Goal: Find specific page/section: Find specific page/section

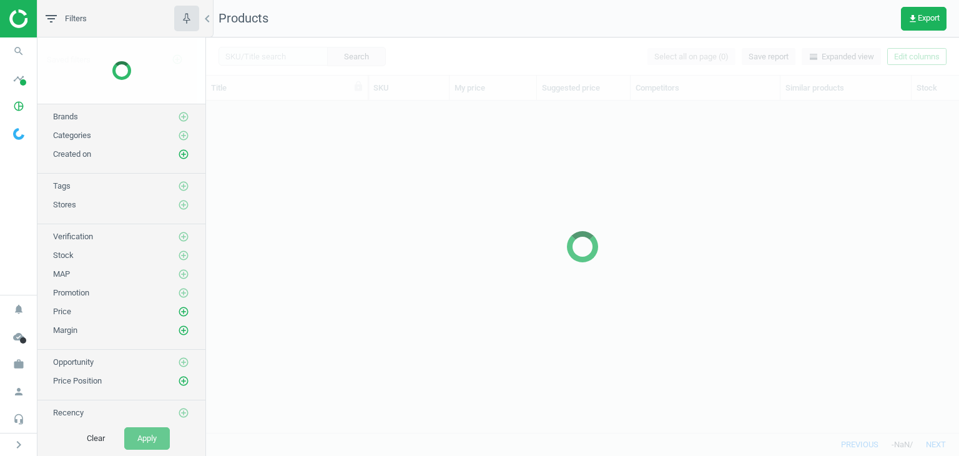
scroll to position [313, 743]
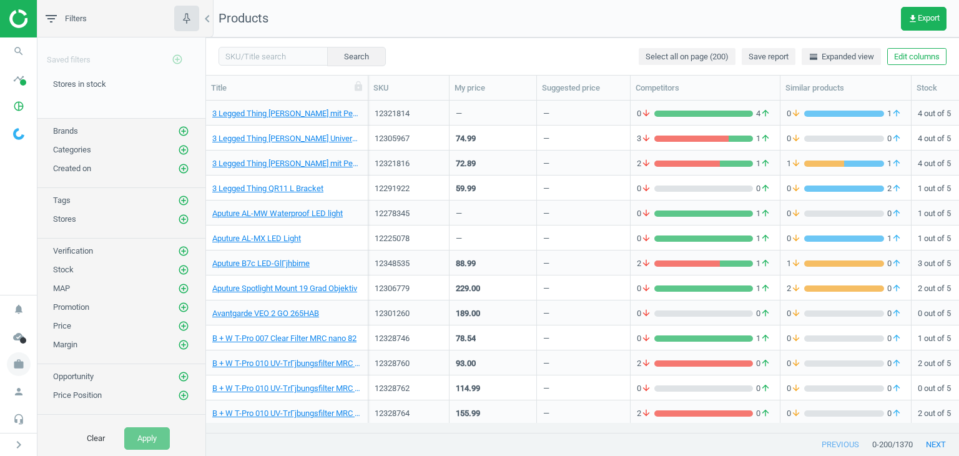
click at [16, 367] on icon "work" at bounding box center [19, 364] width 24 height 24
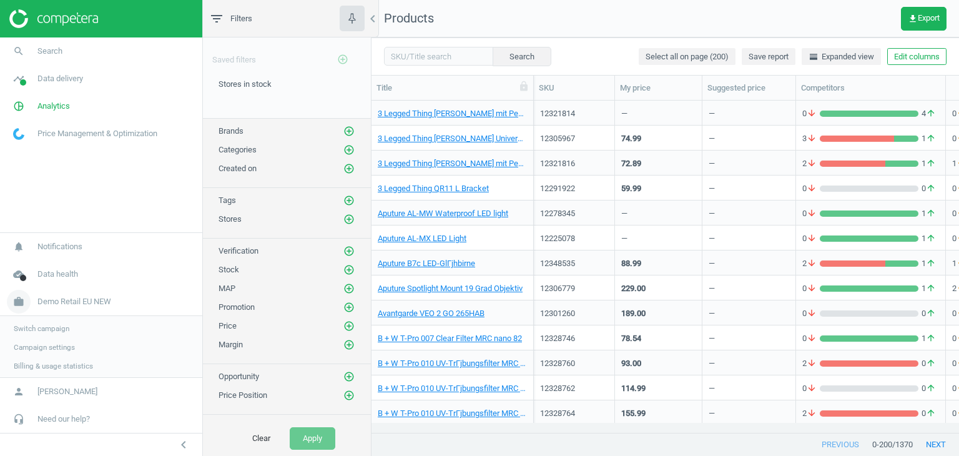
scroll to position [313, 578]
click at [41, 322] on span "Switch campaign" at bounding box center [42, 327] width 56 height 10
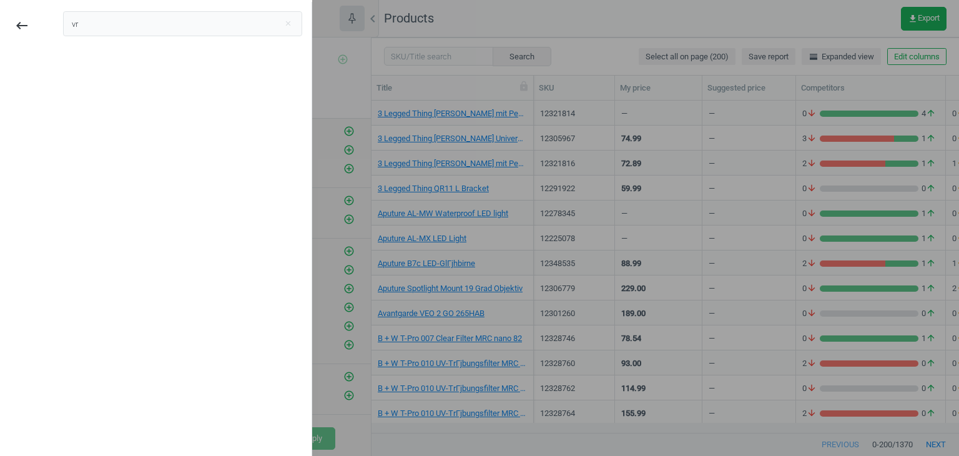
type input "v"
type input "bro"
click at [86, 72] on div "[DOMAIN_NAME]" at bounding box center [109, 70] width 75 height 14
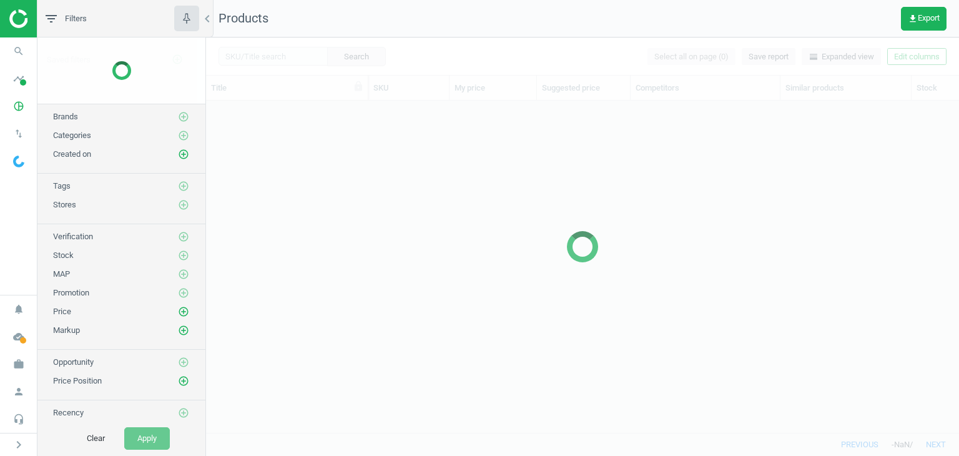
scroll to position [313, 743]
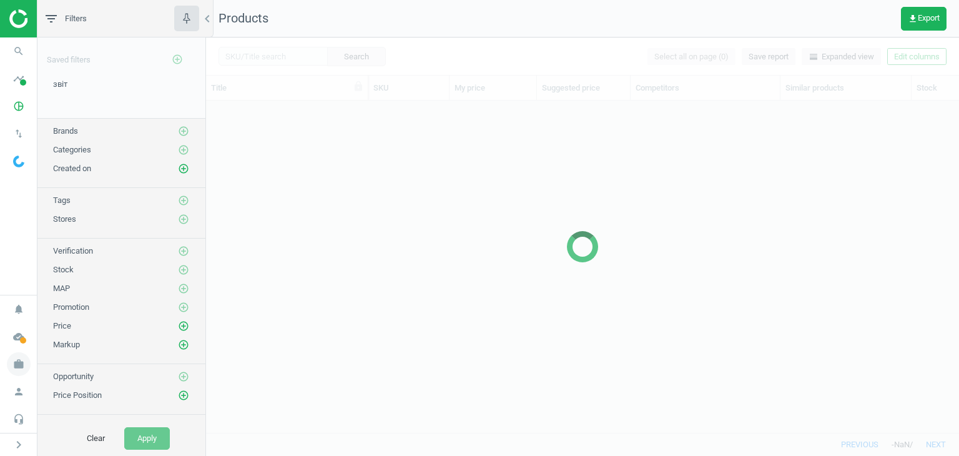
click at [28, 367] on icon "work" at bounding box center [19, 364] width 24 height 24
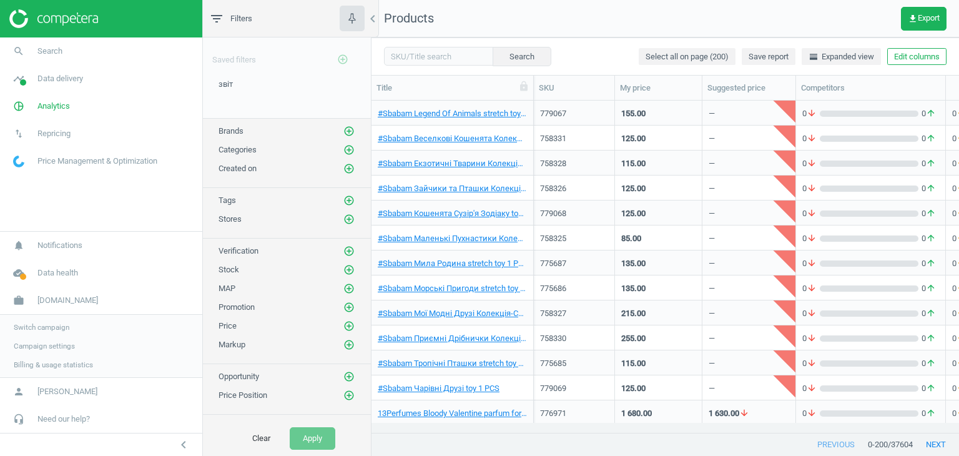
scroll to position [313, 578]
click at [37, 351] on link "Campaign settings" at bounding box center [101, 346] width 202 height 19
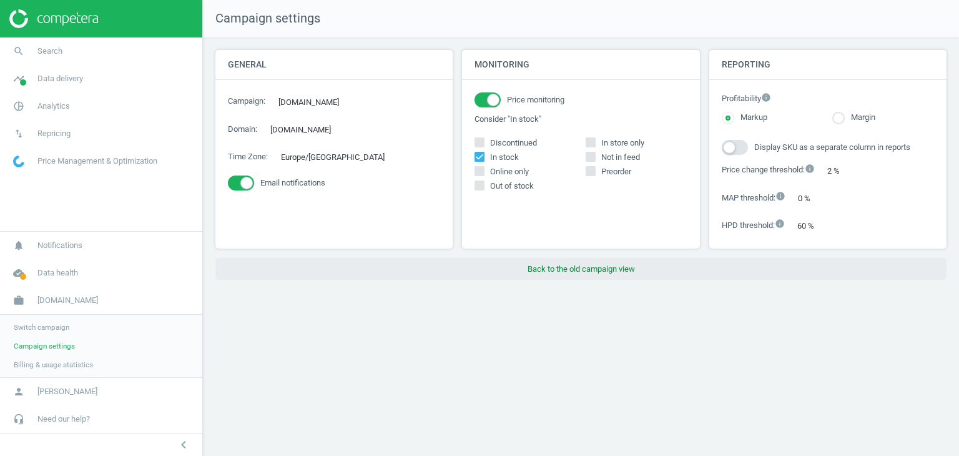
click at [568, 271] on button "Back to the old campaign view" at bounding box center [580, 269] width 731 height 22
